Goal: Information Seeking & Learning: Learn about a topic

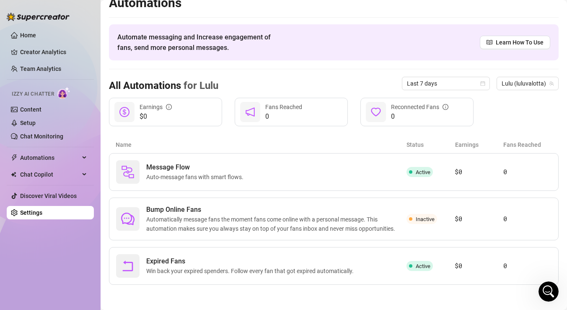
scroll to position [926, 0]
click at [56, 52] on link "Creator Analytics" at bounding box center [53, 51] width 67 height 13
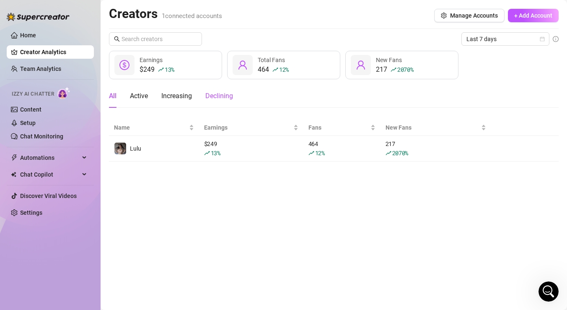
click at [214, 97] on div "Declining" at bounding box center [219, 96] width 28 height 10
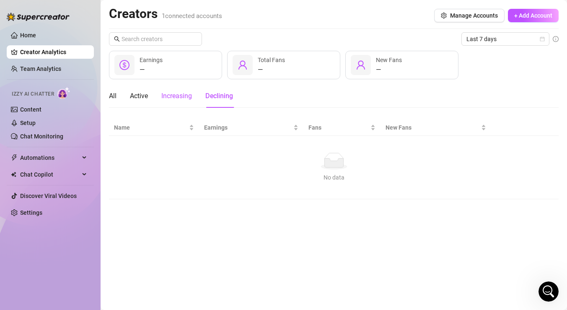
click at [185, 96] on div "Increasing" at bounding box center [176, 96] width 31 height 10
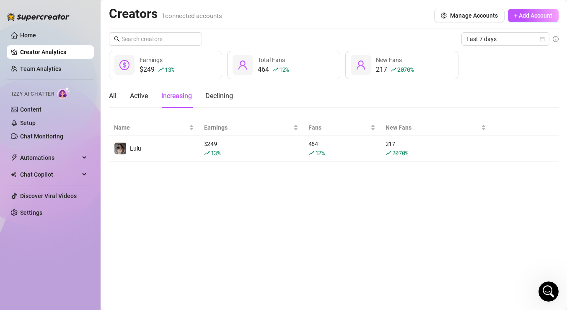
click at [148, 98] on div "All Active Increasing Declining" at bounding box center [171, 95] width 124 height 23
click at [61, 70] on link "Team Analytics" at bounding box center [40, 68] width 41 height 7
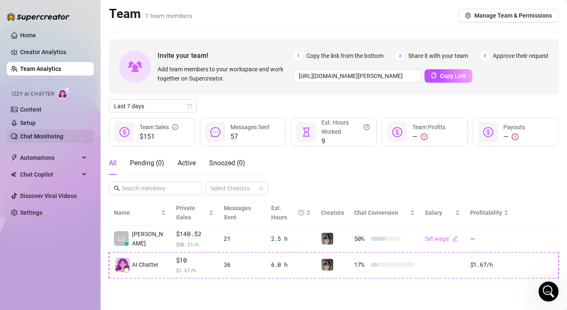
click at [59, 133] on link "Chat Monitoring" at bounding box center [41, 136] width 43 height 7
